Goal: Use online tool/utility

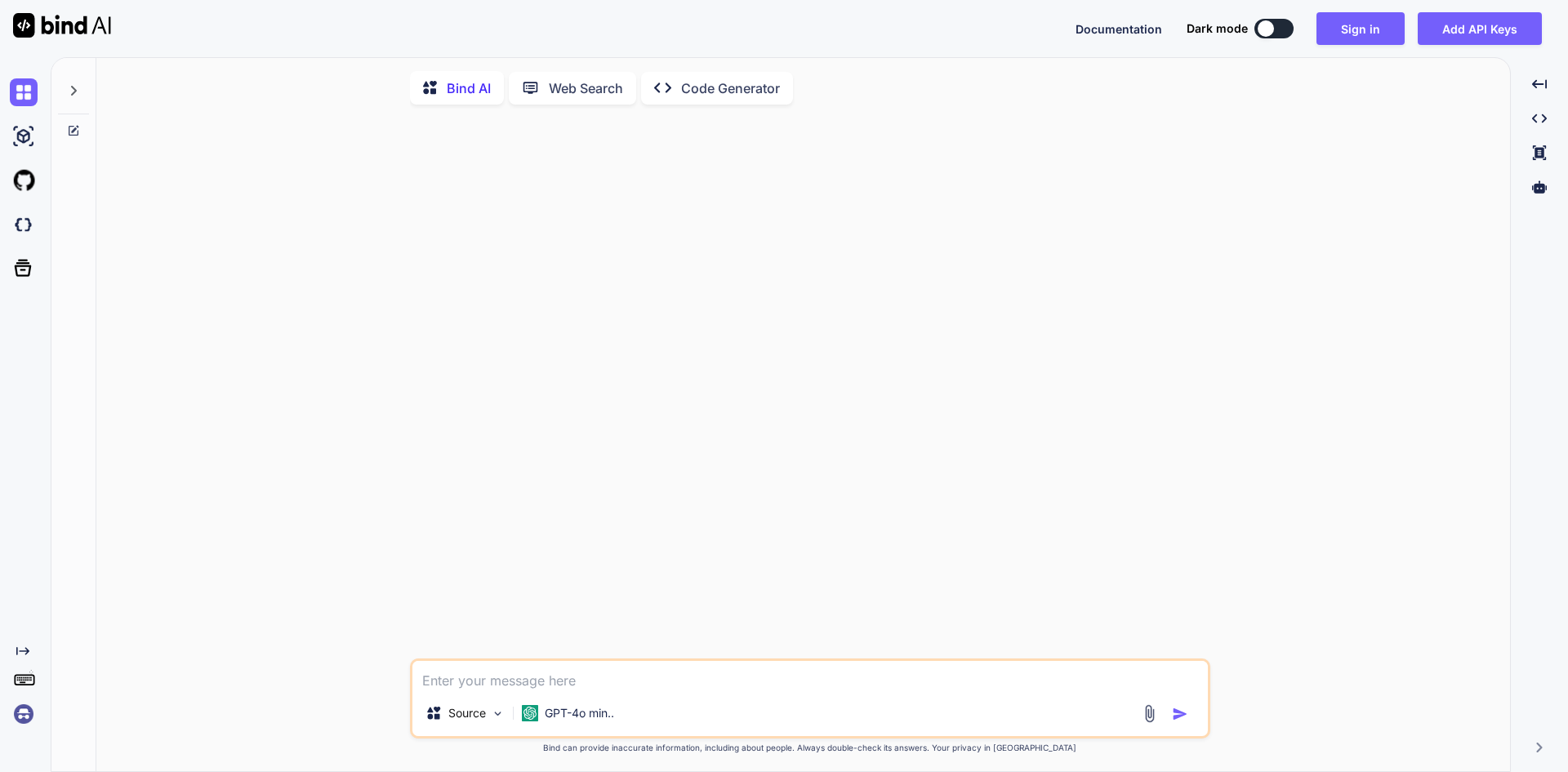
type textarea "x"
click at [30, 27] on img at bounding box center [62, 25] width 98 height 24
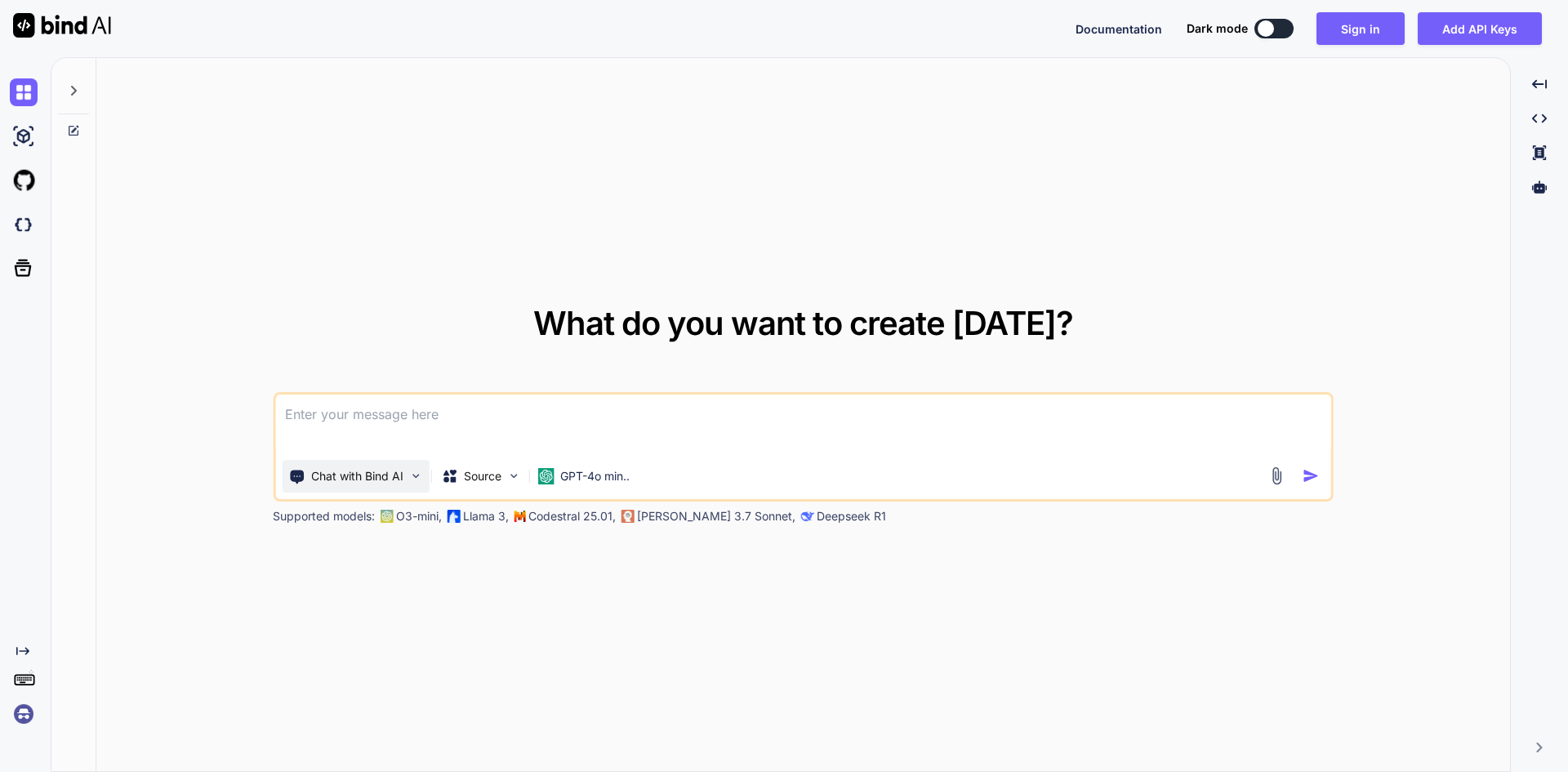
click at [370, 479] on p "Chat with Bind AI" at bounding box center [357, 476] width 93 height 17
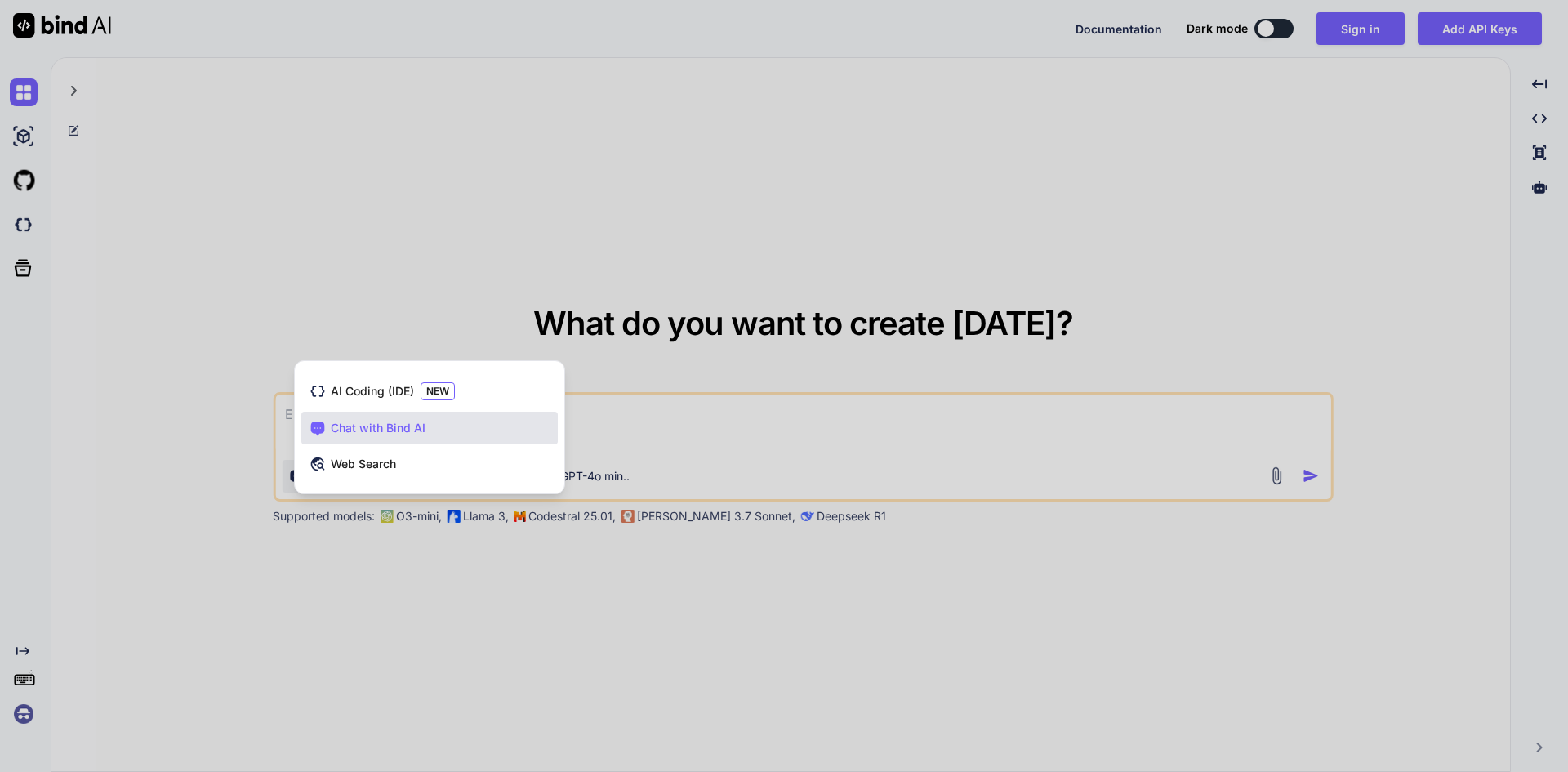
click at [332, 616] on div at bounding box center [784, 386] width 1568 height 772
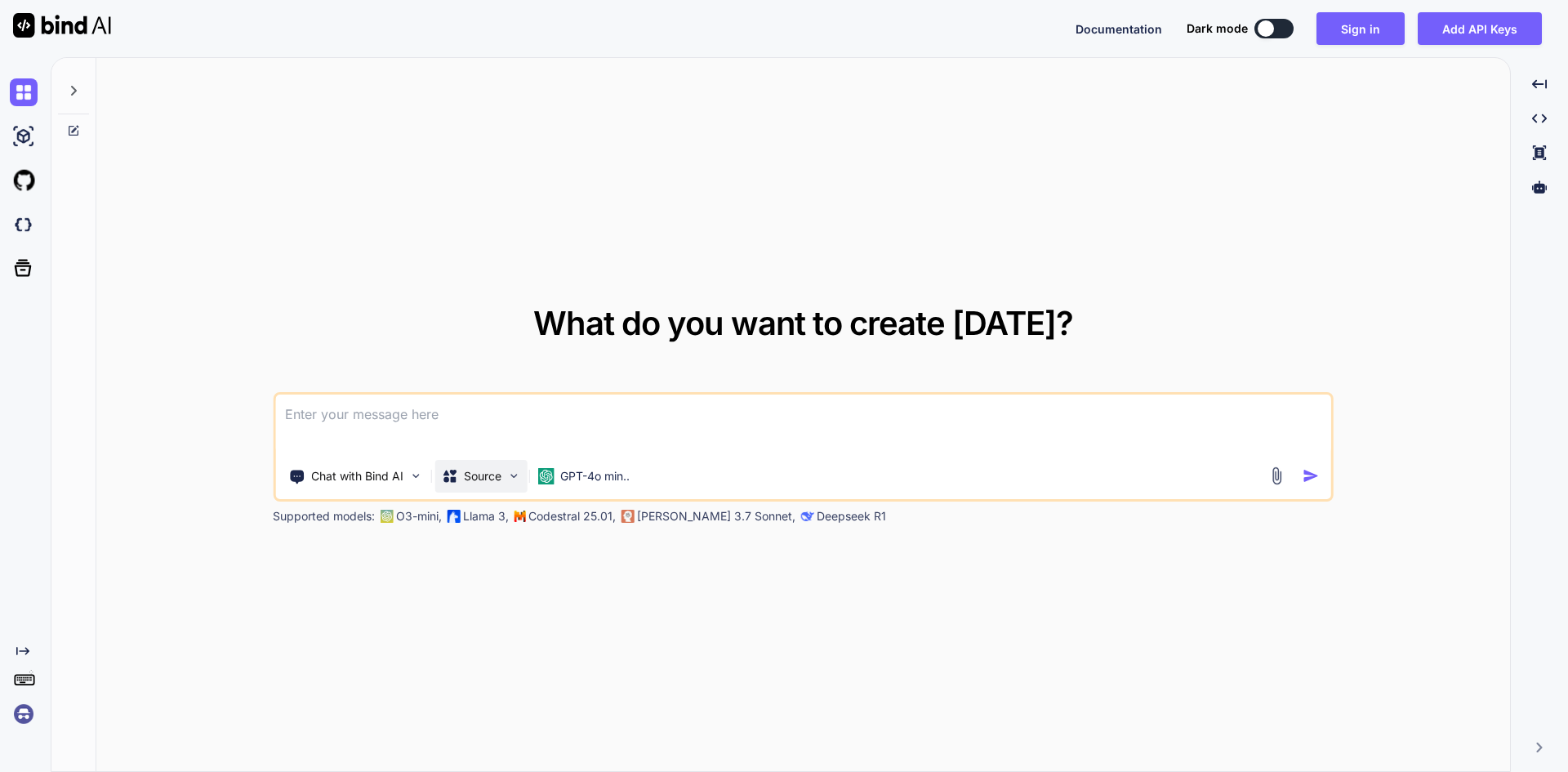
click at [485, 473] on p "Source" at bounding box center [482, 476] width 38 height 17
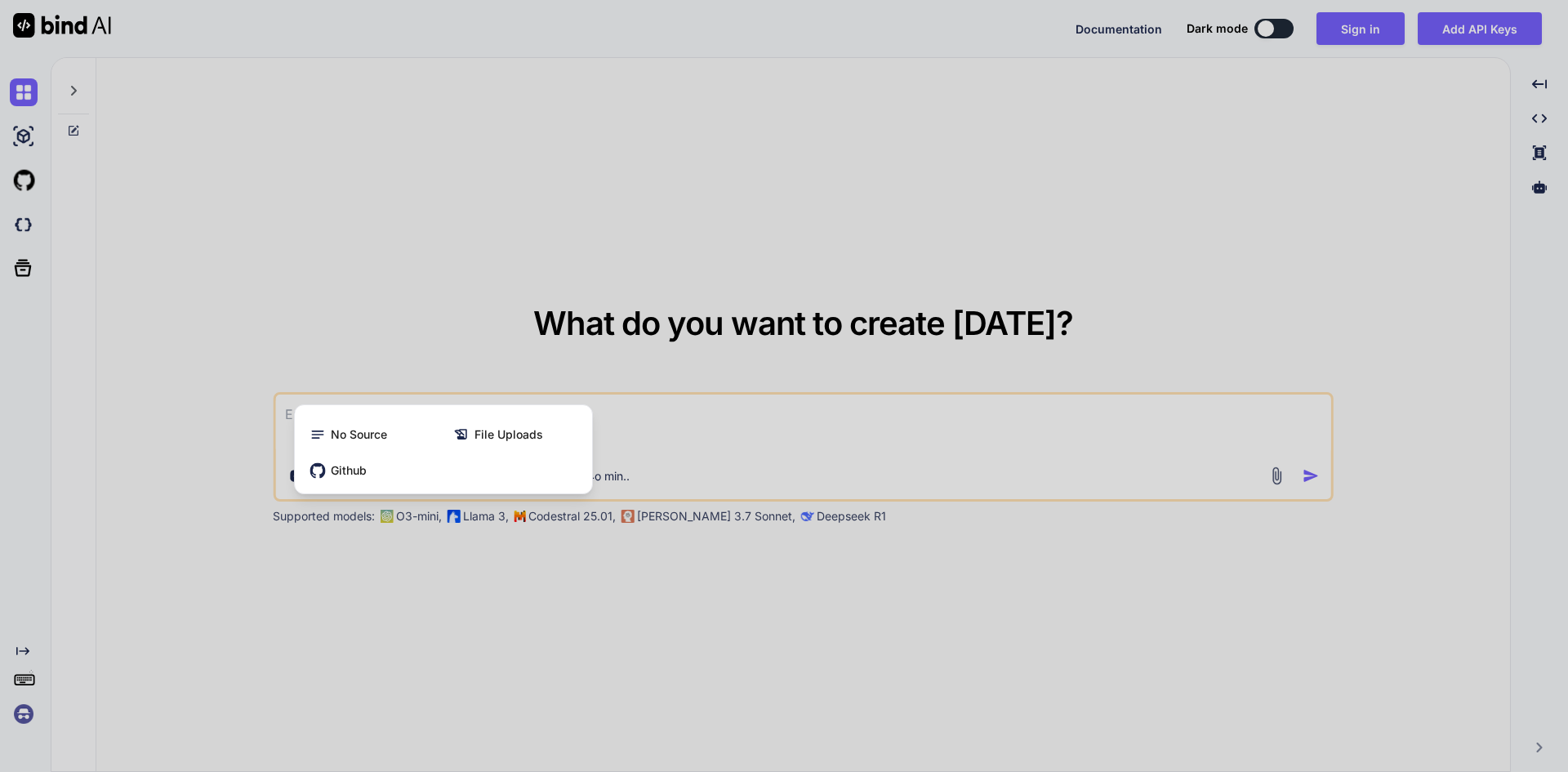
click at [478, 624] on div at bounding box center [784, 386] width 1568 height 772
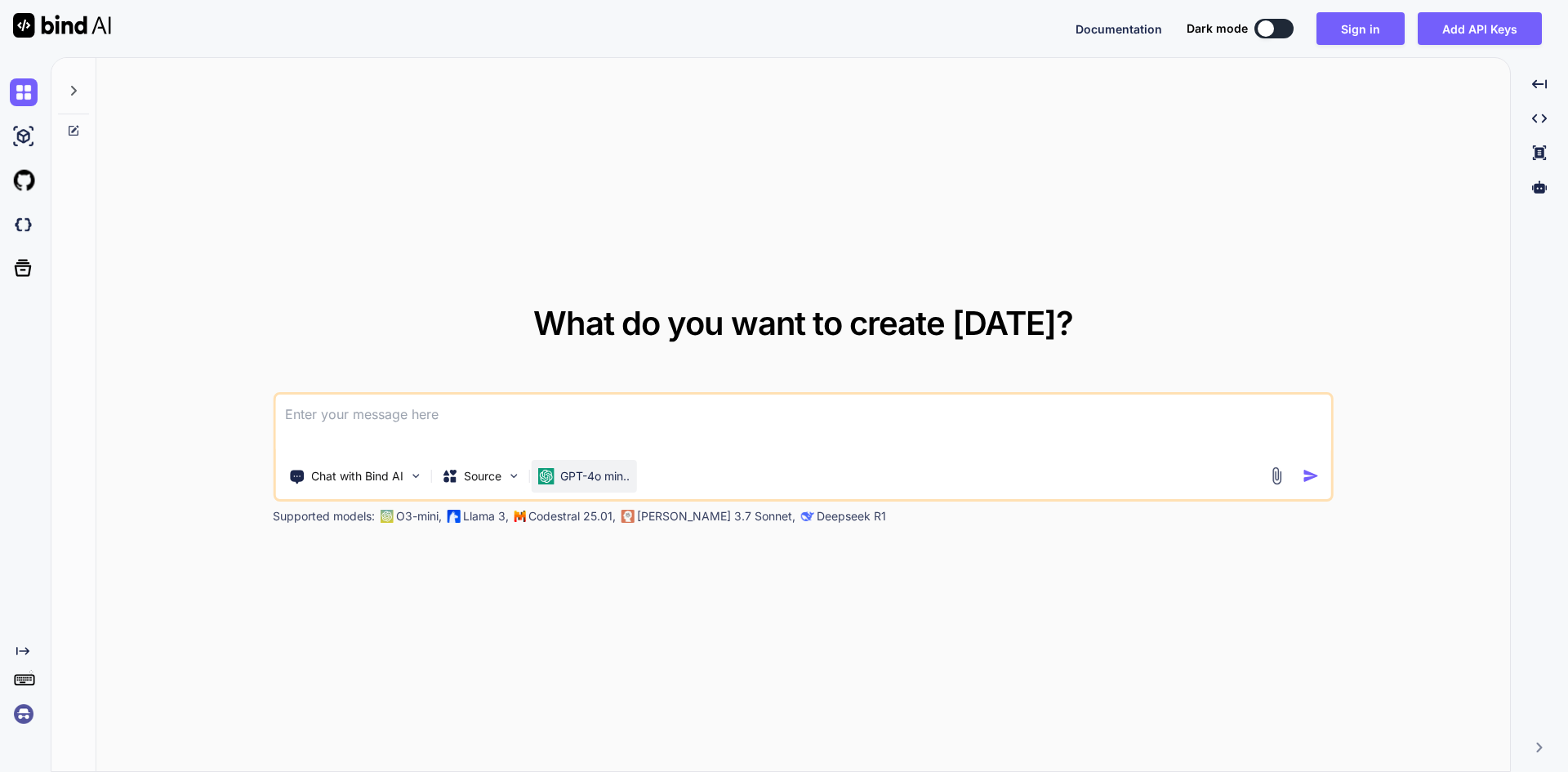
click at [599, 472] on p "GPT-4o min.." at bounding box center [594, 476] width 69 height 17
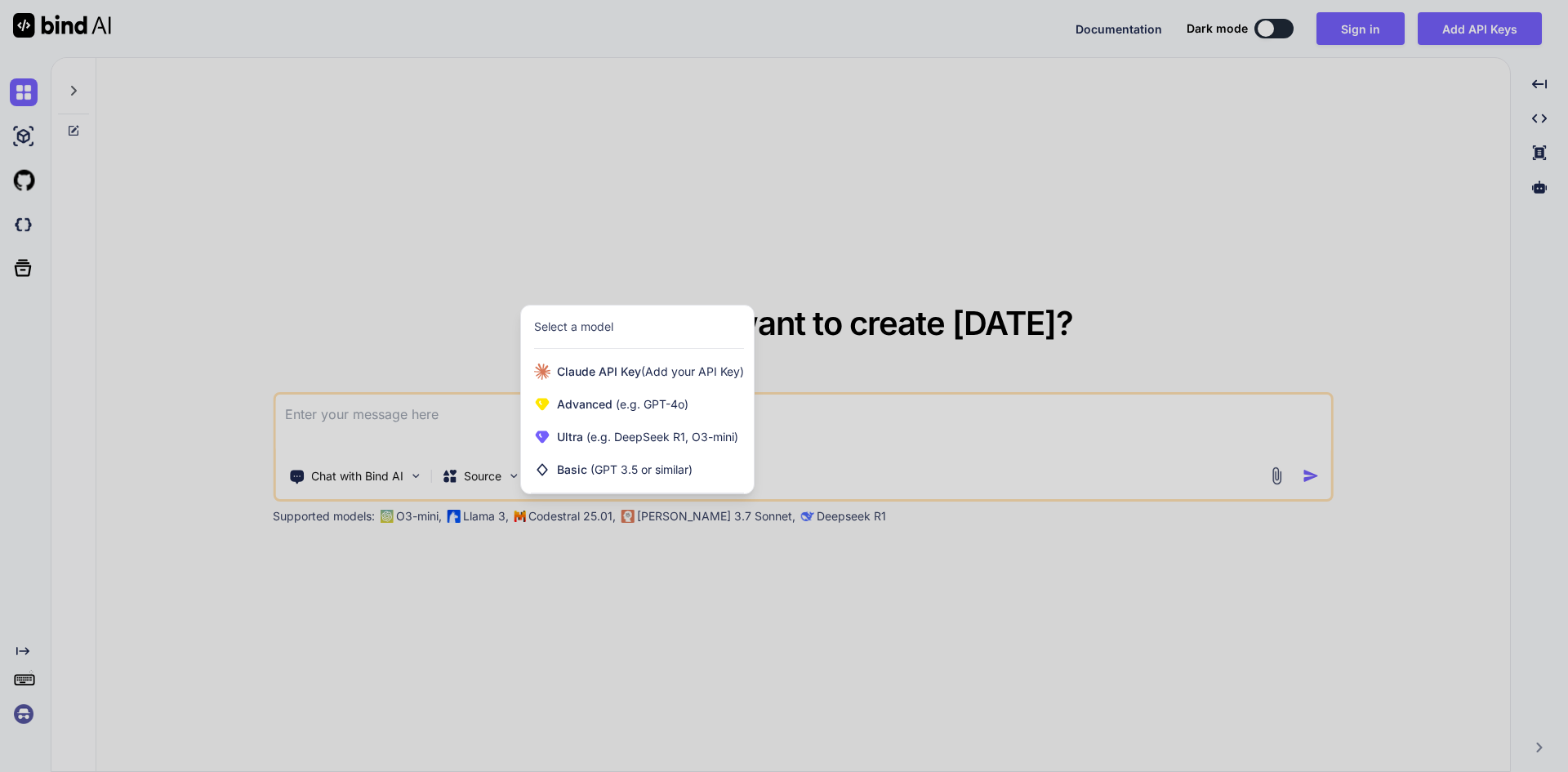
click at [608, 569] on div at bounding box center [784, 386] width 1568 height 772
